Goal: Transaction & Acquisition: Purchase product/service

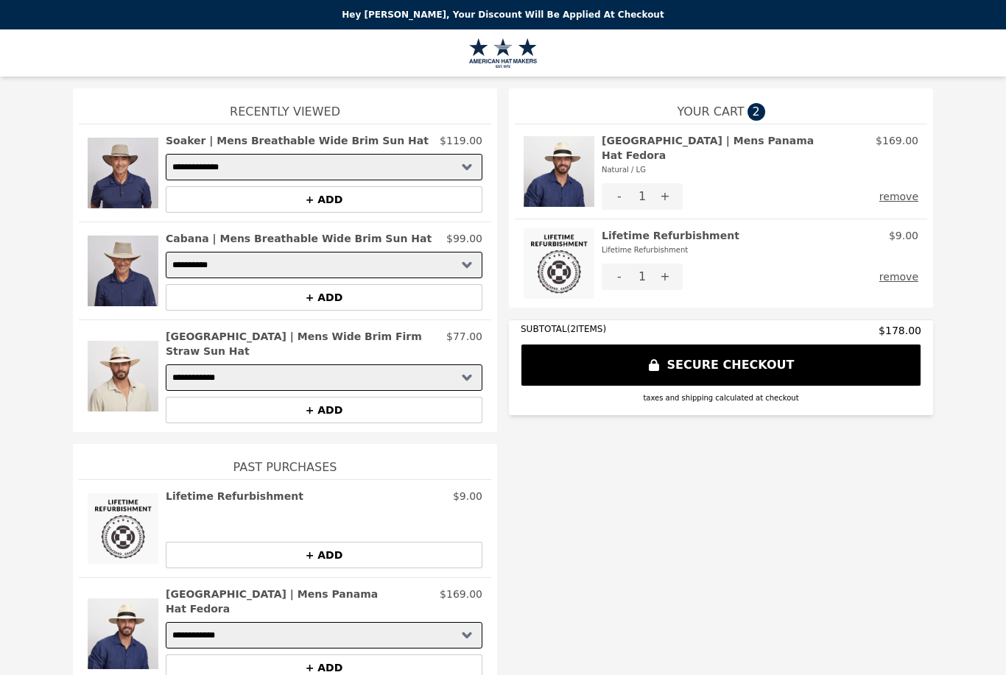
click at [915, 269] on button "remove" at bounding box center [898, 277] width 39 height 27
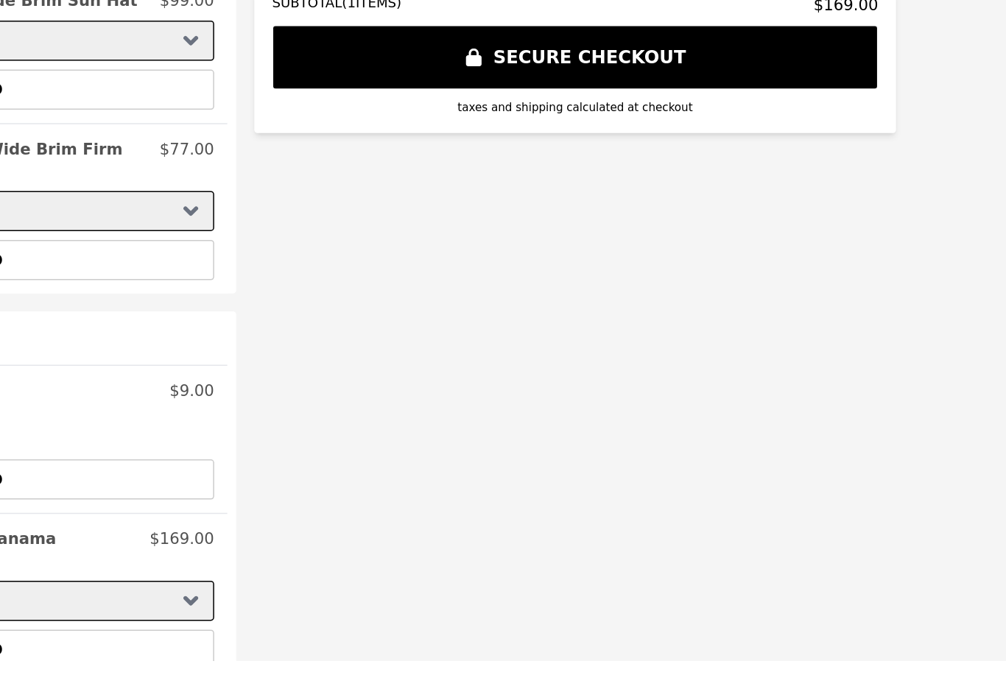
scroll to position [47, 0]
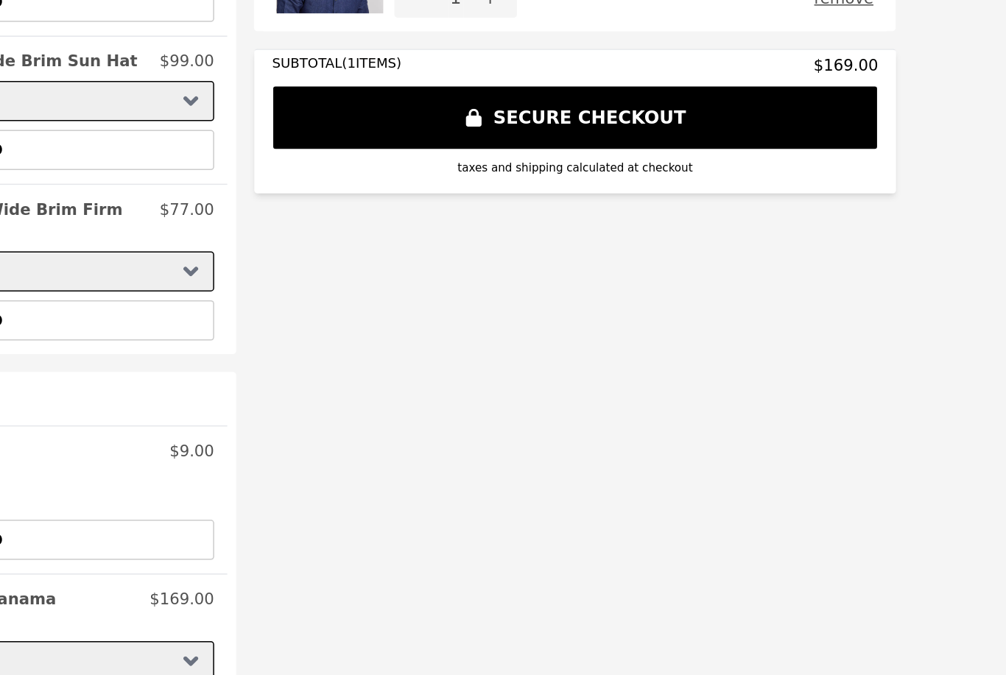
click at [166, 655] on button "+ ADD" at bounding box center [324, 668] width 317 height 27
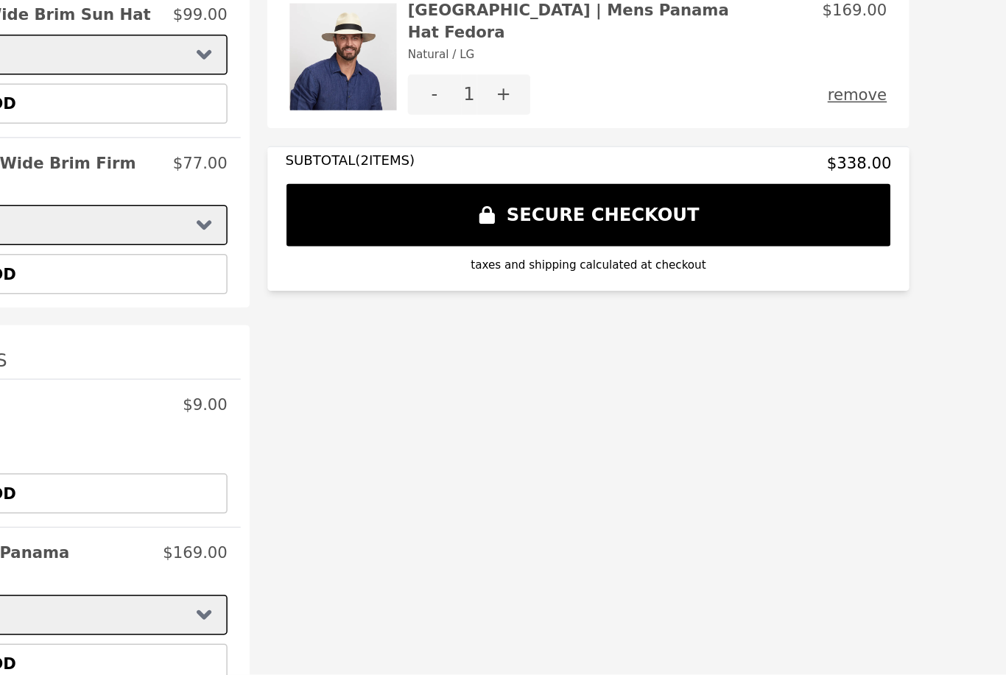
click at [521, 350] on button "SECURE CHECKOUT" at bounding box center [721, 371] width 401 height 43
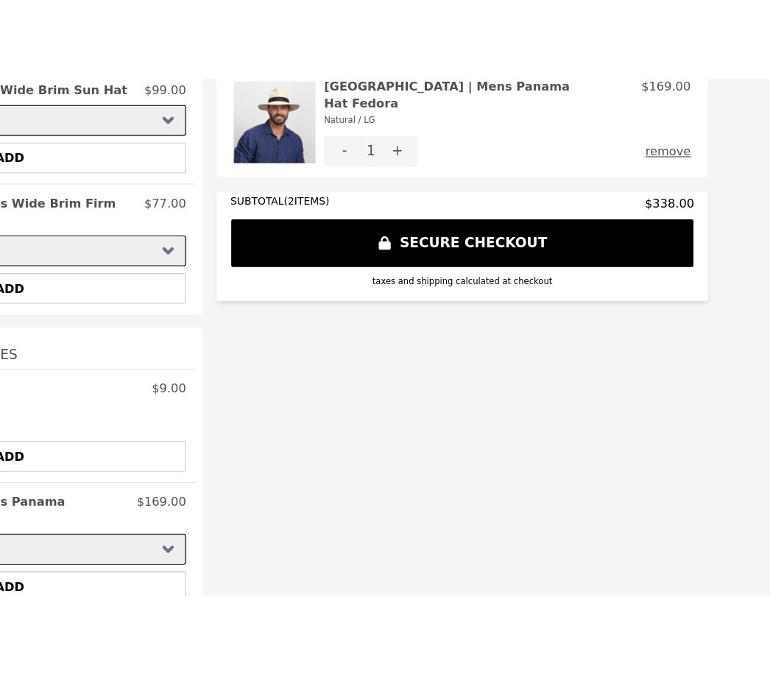
scroll to position [0, 0]
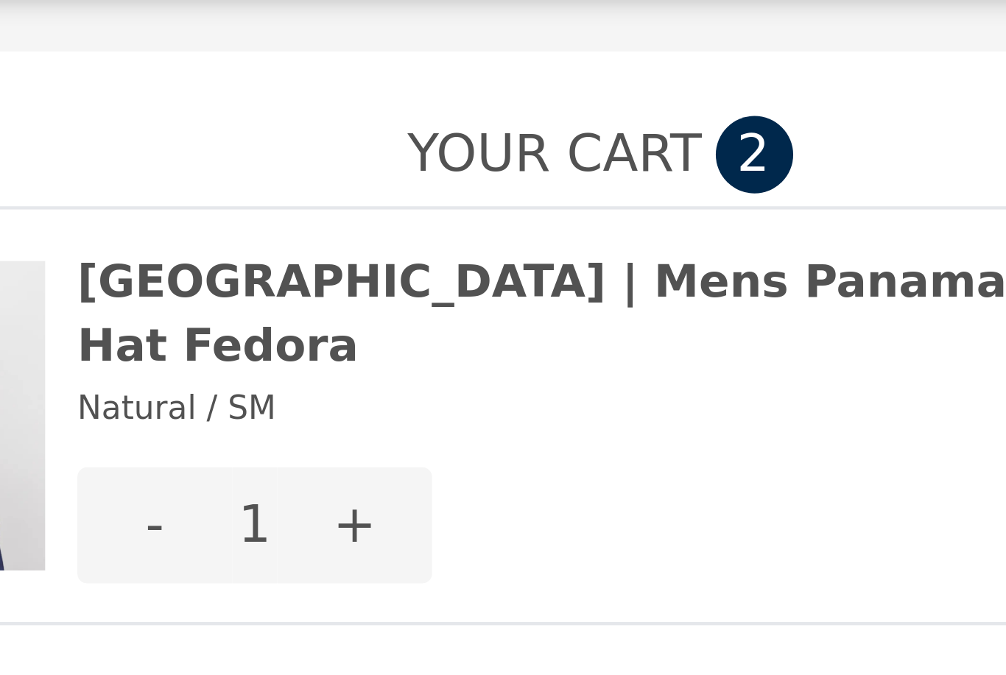
click at [748, 103] on span "2" at bounding box center [757, 112] width 18 height 18
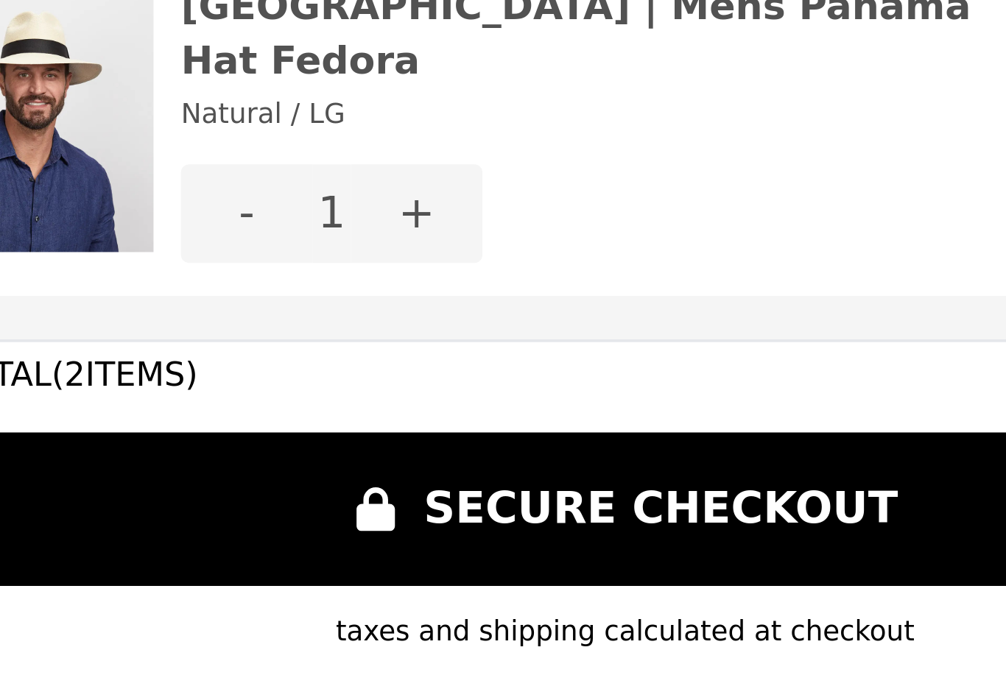
click at [521, 350] on button "SECURE CHECKOUT" at bounding box center [721, 371] width 401 height 43
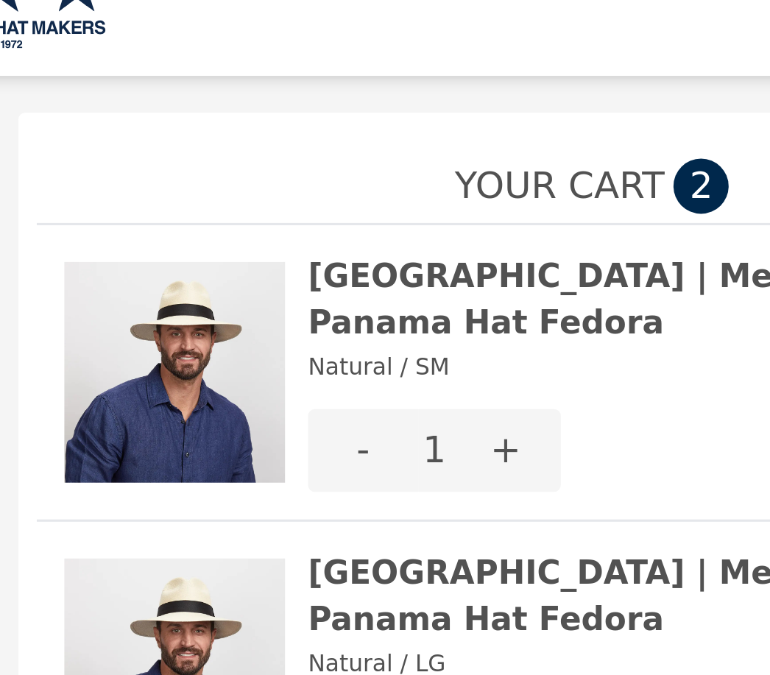
click at [406, 133] on img at bounding box center [441, 171] width 71 height 77
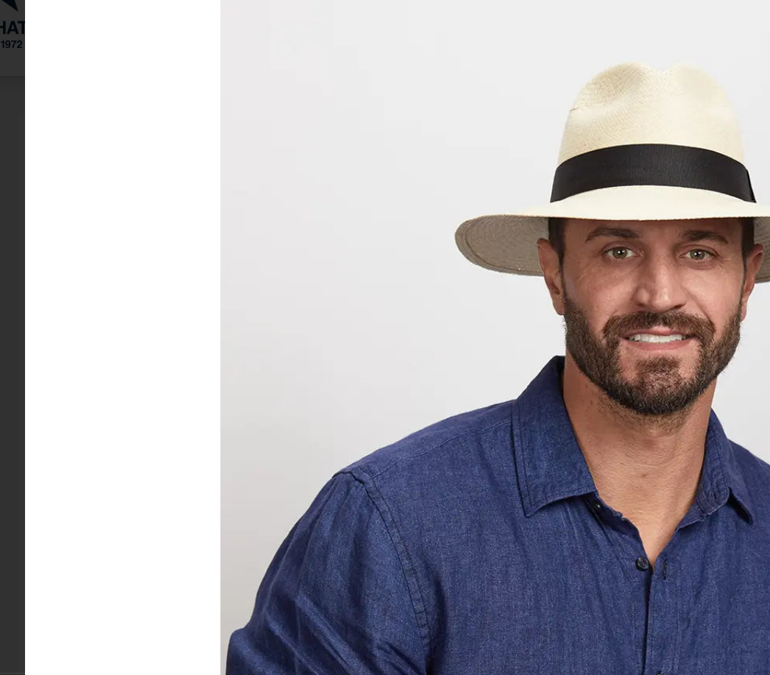
click at [402, 105] on div at bounding box center [581, 177] width 359 height 252
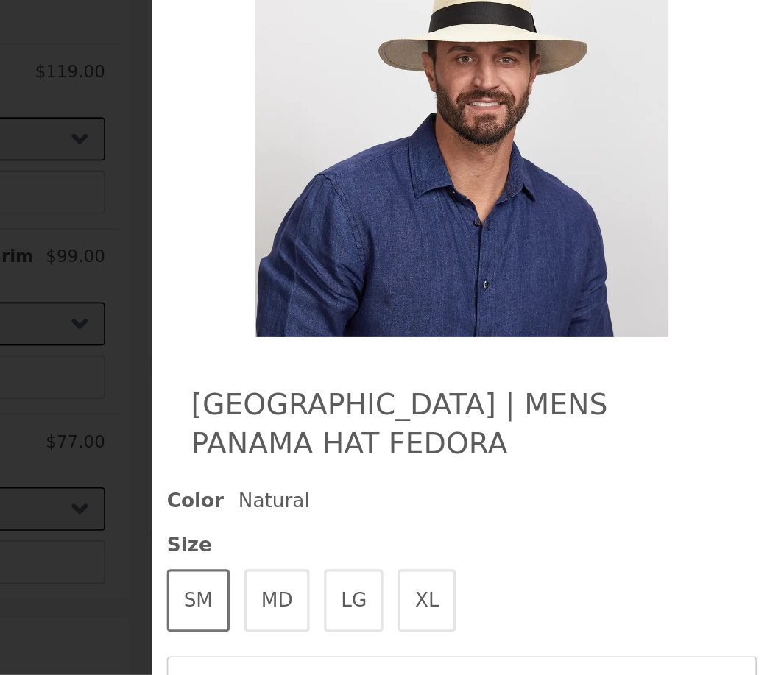
click at [447, 60] on img at bounding box center [582, 177] width 270 height 252
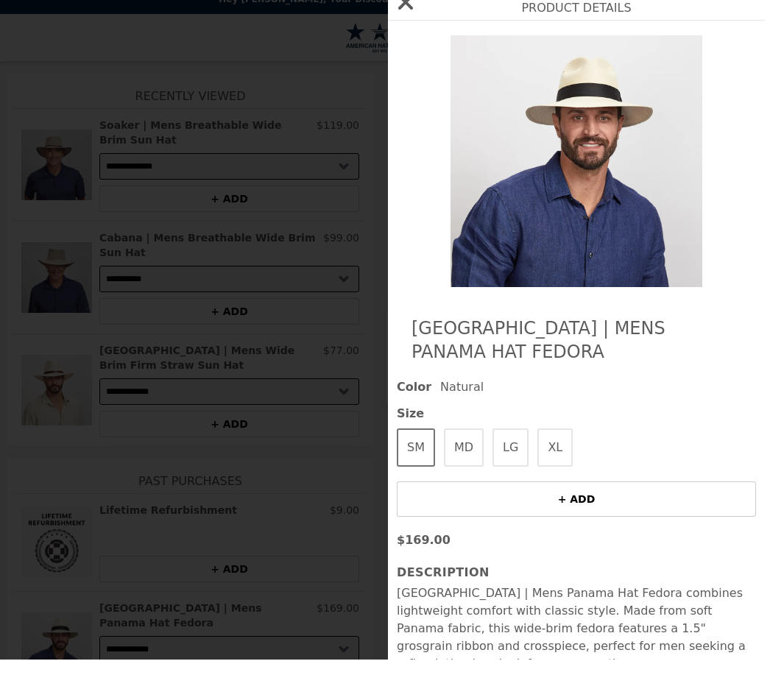
scroll to position [47, 0]
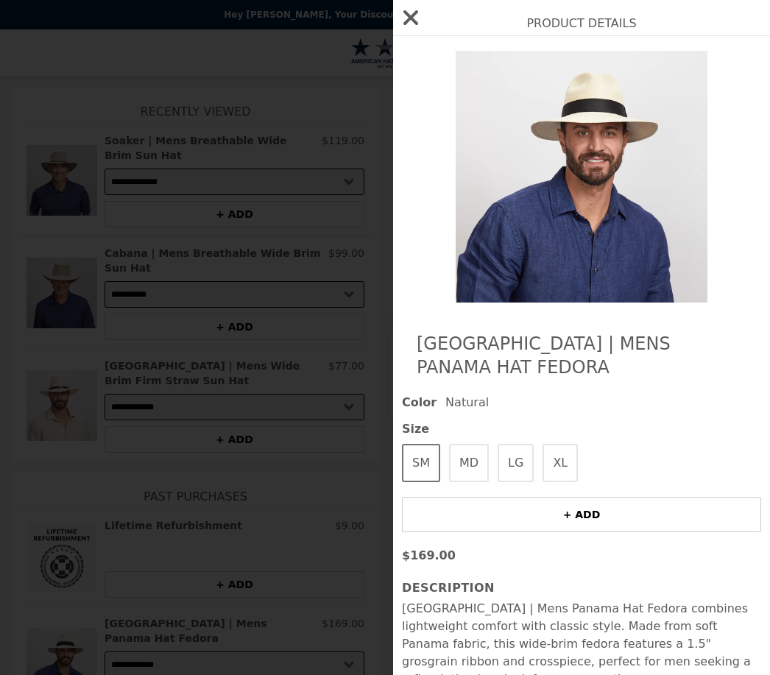
click at [397, 9] on button "button" at bounding box center [410, 17] width 35 height 35
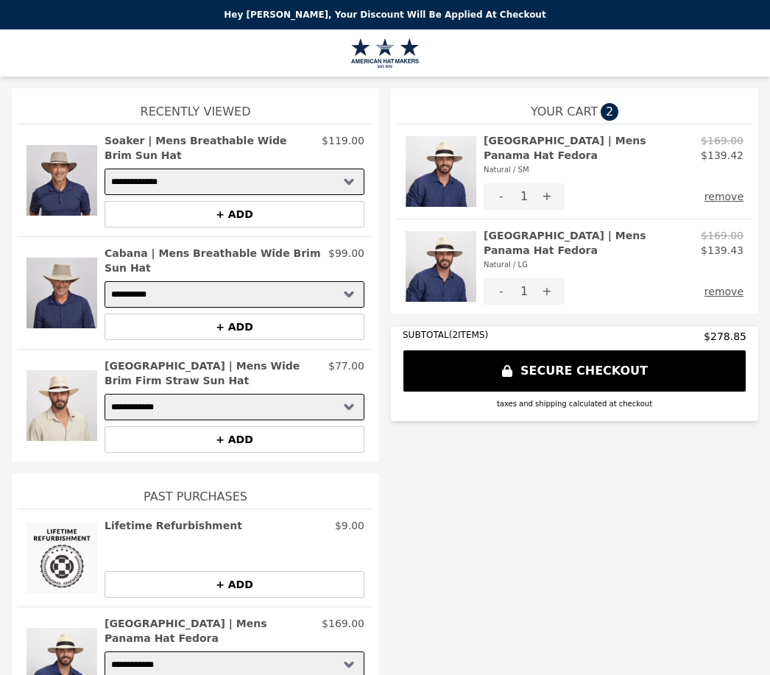
click at [722, 183] on button "remove" at bounding box center [724, 196] width 39 height 27
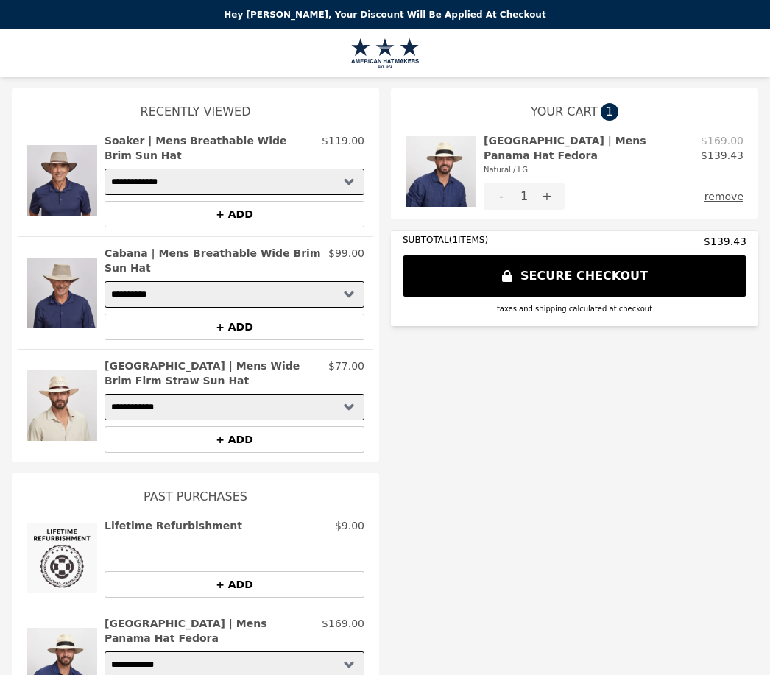
click at [511, 163] on div "Natural / LG" at bounding box center [589, 170] width 211 height 15
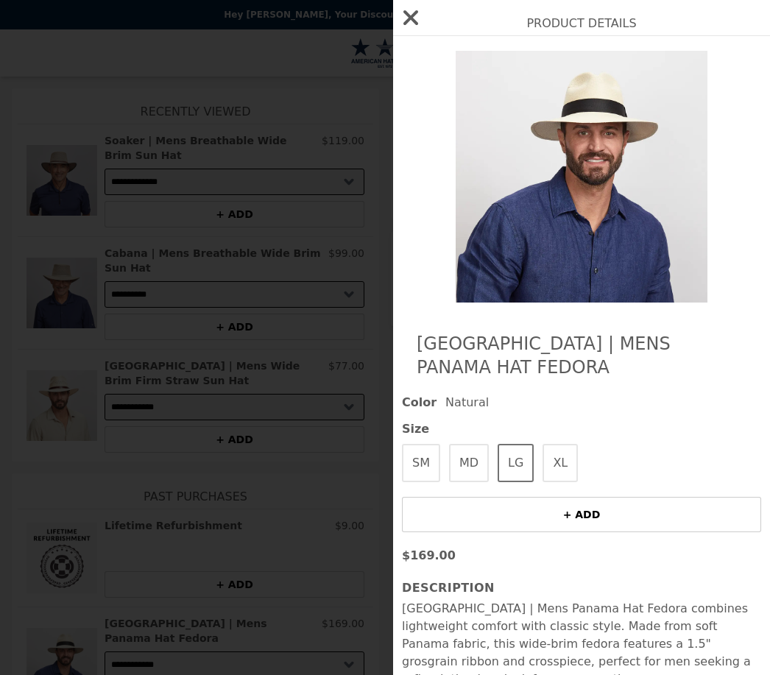
click at [504, 444] on button "LG" at bounding box center [516, 463] width 36 height 38
click at [505, 444] on button "LG" at bounding box center [516, 463] width 36 height 38
click at [501, 444] on button "LG" at bounding box center [516, 463] width 36 height 38
click at [504, 444] on button "LG" at bounding box center [516, 463] width 36 height 38
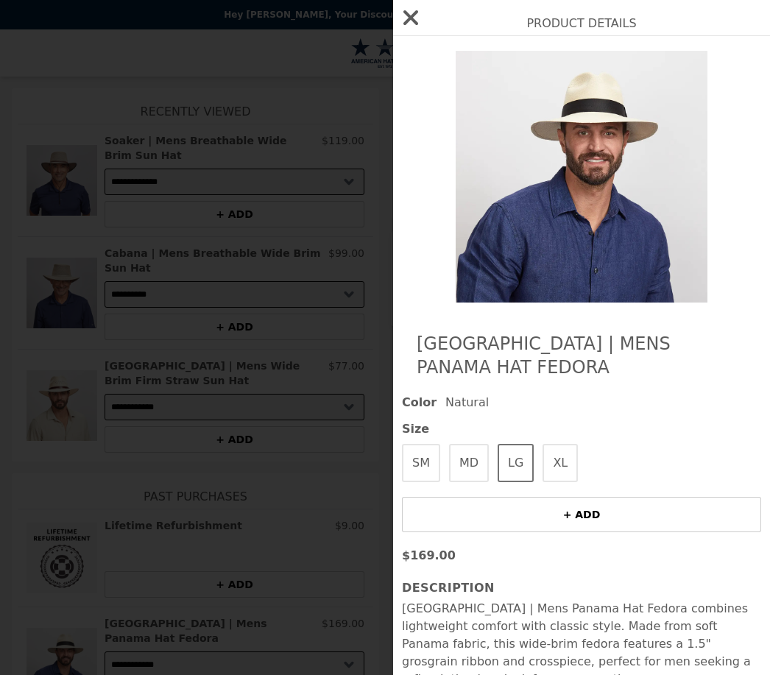
click at [412, 0] on button "button" at bounding box center [410, 17] width 35 height 35
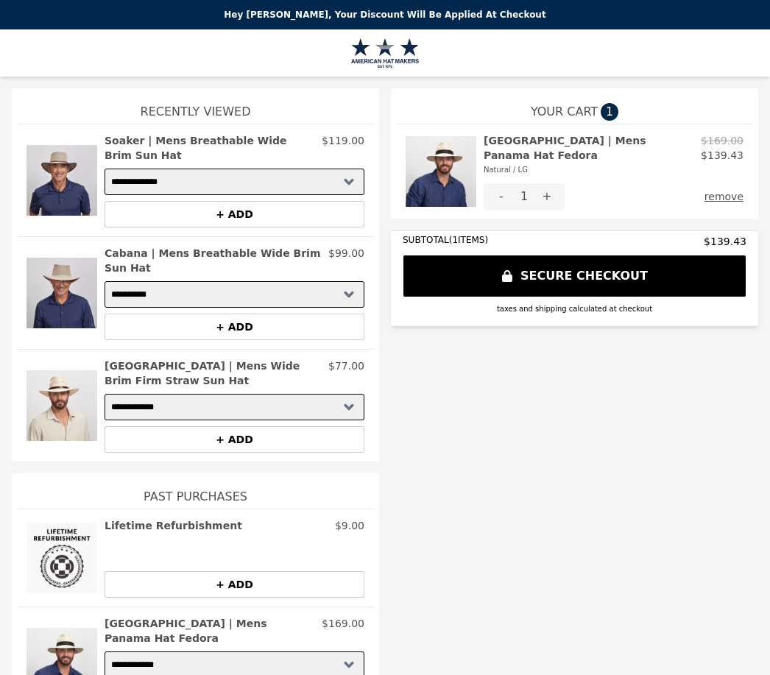
click at [519, 163] on div "Natural / LG" at bounding box center [589, 170] width 211 height 15
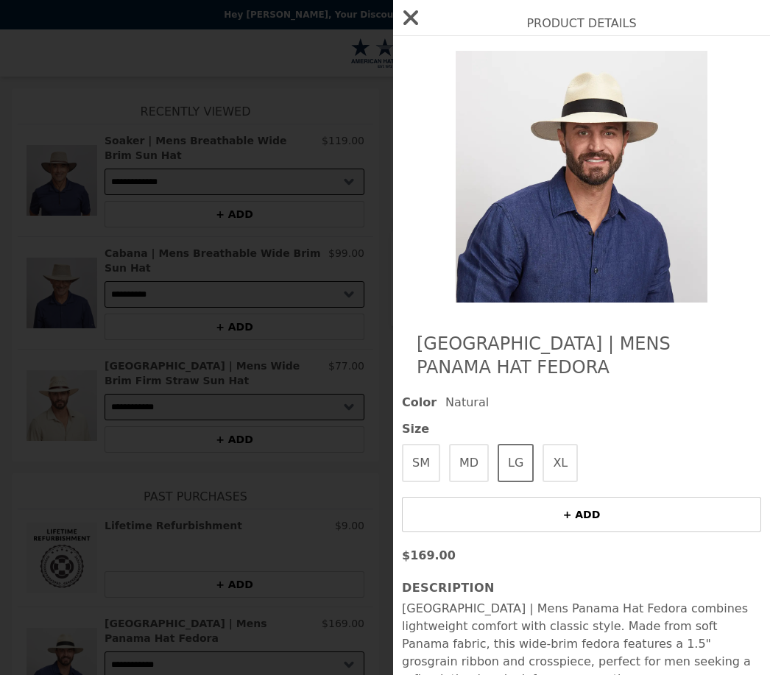
click at [570, 444] on button "XL" at bounding box center [560, 463] width 35 height 38
click at [516, 444] on button "LG" at bounding box center [516, 463] width 36 height 38
click at [407, 421] on span "Size" at bounding box center [581, 430] width 359 height 18
click at [406, 421] on span "Size" at bounding box center [581, 430] width 359 height 18
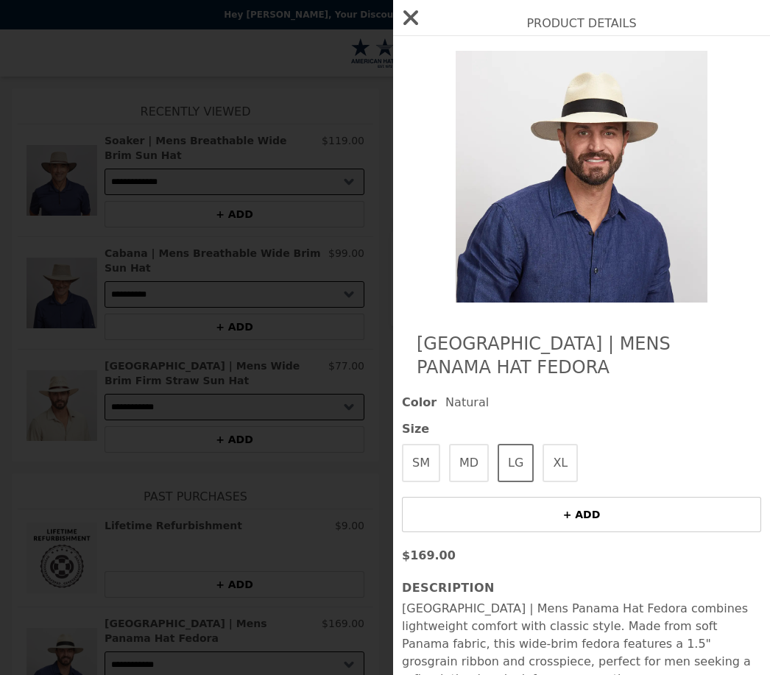
click at [405, 421] on span "Size" at bounding box center [581, 430] width 359 height 18
click at [410, 421] on span "Size" at bounding box center [581, 430] width 359 height 18
click at [520, 17] on h2 "Product Details" at bounding box center [581, 17] width 377 height 35
click at [539, 38] on div "[GEOGRAPHIC_DATA] | Mens Panama Hat Fedora Color Natural Size SM MD LG XL + ADD…" at bounding box center [581, 424] width 377 height 776
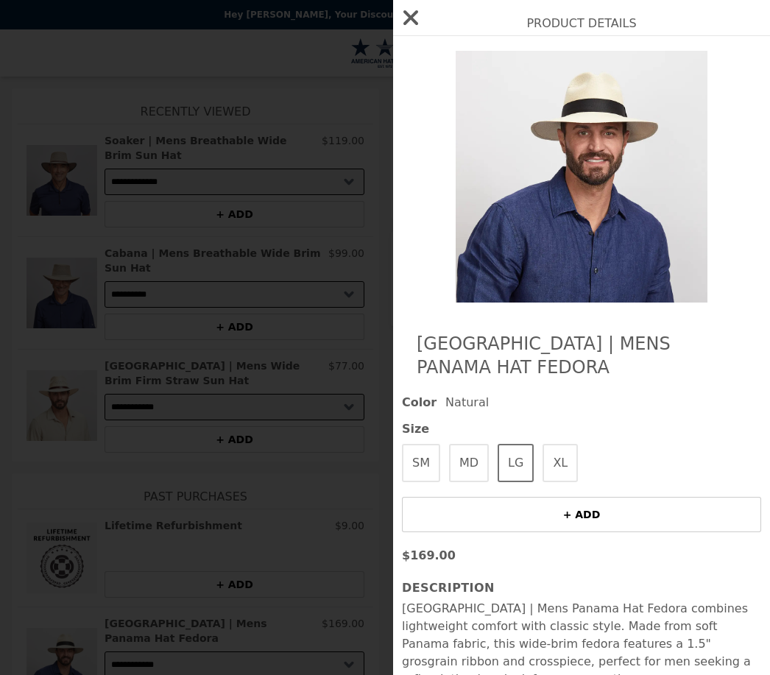
click at [402, 17] on icon "button" at bounding box center [411, 18] width 24 height 24
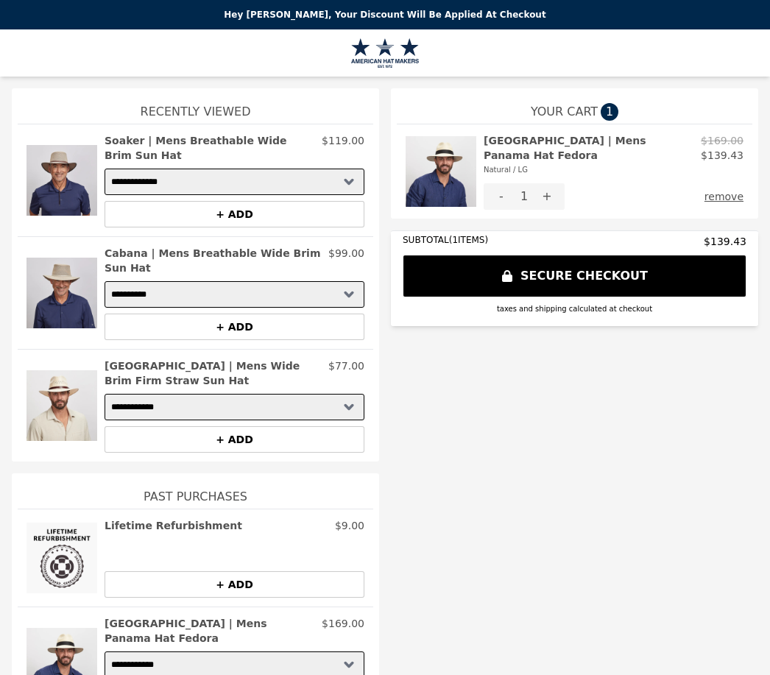
click at [545, 268] on button "SECURE CHECKOUT" at bounding box center [575, 276] width 344 height 43
